Goal: Information Seeking & Learning: Learn about a topic

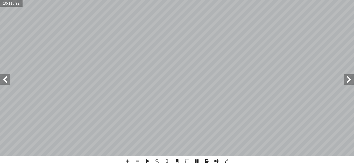
click at [4, 78] on span at bounding box center [5, 79] width 10 height 10
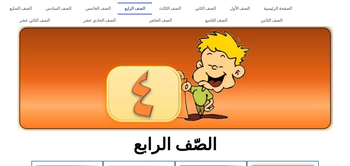
scroll to position [154, 0]
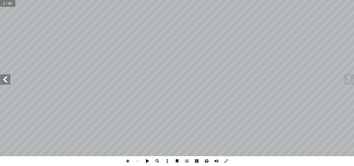
click at [3, 79] on span at bounding box center [5, 79] width 10 height 10
click at [353, 81] on span at bounding box center [348, 79] width 10 height 10
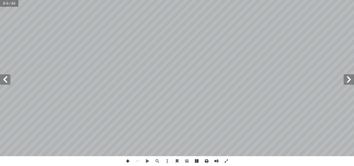
click at [129, 160] on span at bounding box center [128, 161] width 10 height 10
click at [6, 82] on span at bounding box center [5, 79] width 10 height 10
click at [9, 80] on span at bounding box center [5, 79] width 10 height 10
click at [351, 78] on span at bounding box center [348, 79] width 10 height 10
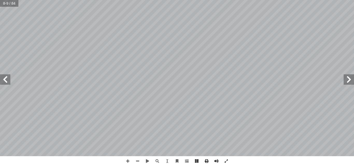
click at [6, 79] on span at bounding box center [5, 79] width 10 height 10
click at [7, 83] on span at bounding box center [5, 79] width 10 height 10
